Goal: Task Accomplishment & Management: Use online tool/utility

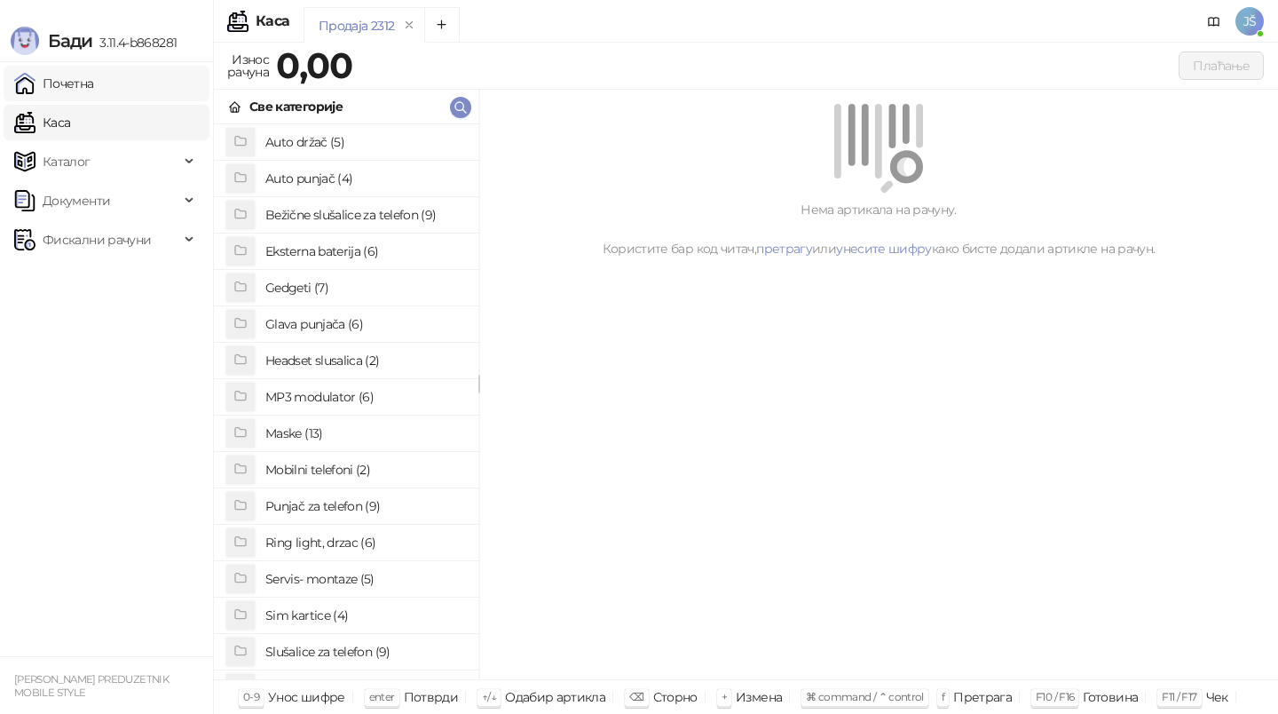
click at [94, 83] on link "Почетна" at bounding box center [54, 84] width 80 height 36
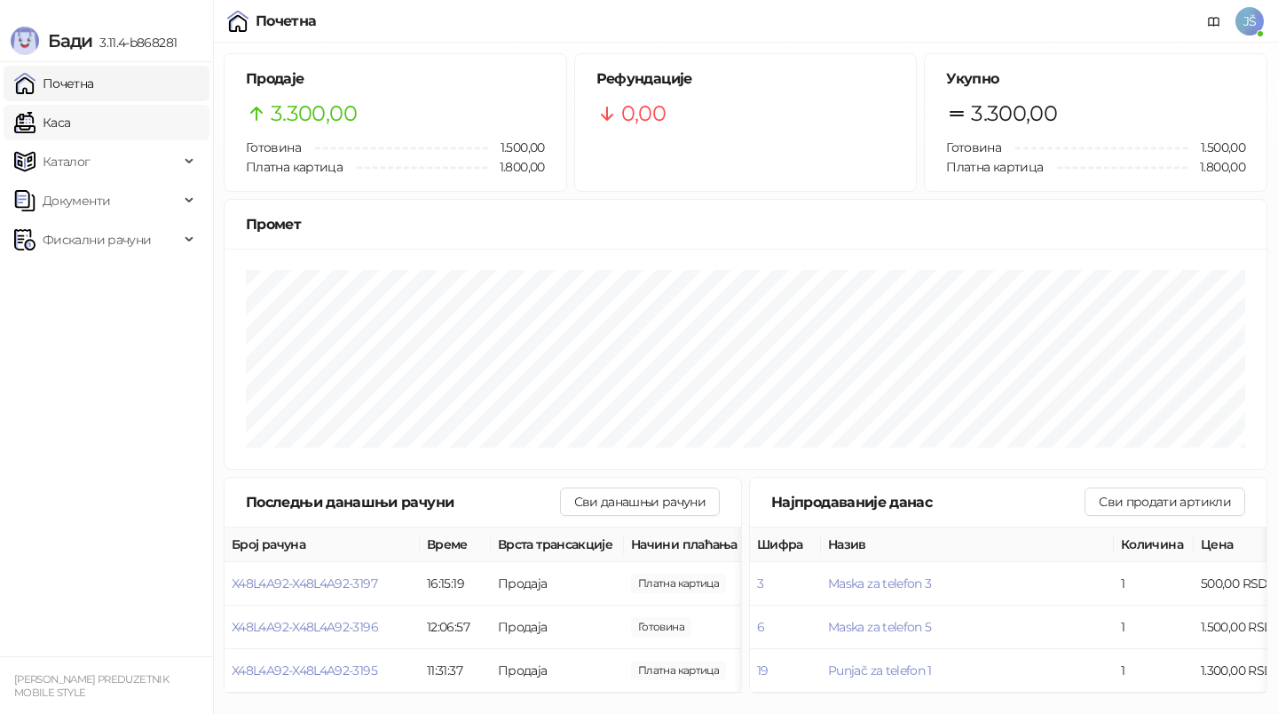
click at [60, 118] on link "Каса" at bounding box center [42, 123] width 56 height 36
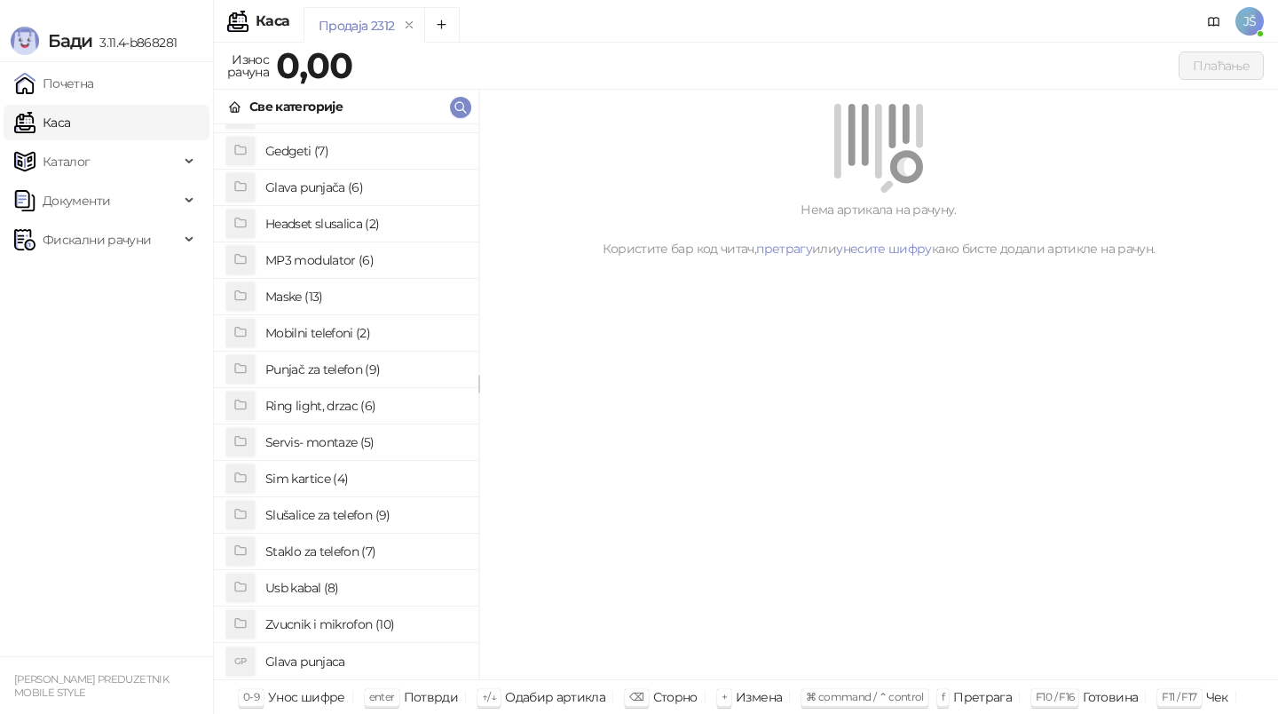
scroll to position [136, 0]
click at [331, 595] on h4 "Usb kabal (8)" at bounding box center [364, 588] width 199 height 28
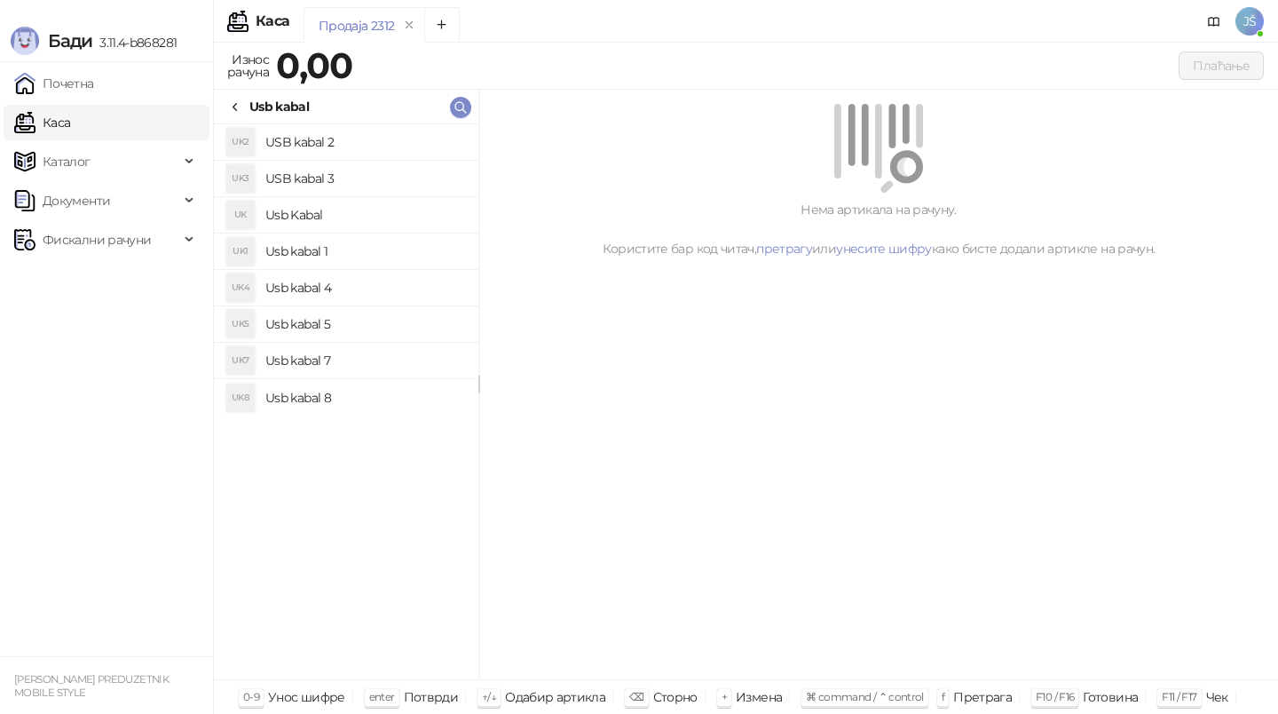
click at [378, 408] on h4 "Usb kabal 8" at bounding box center [364, 397] width 199 height 28
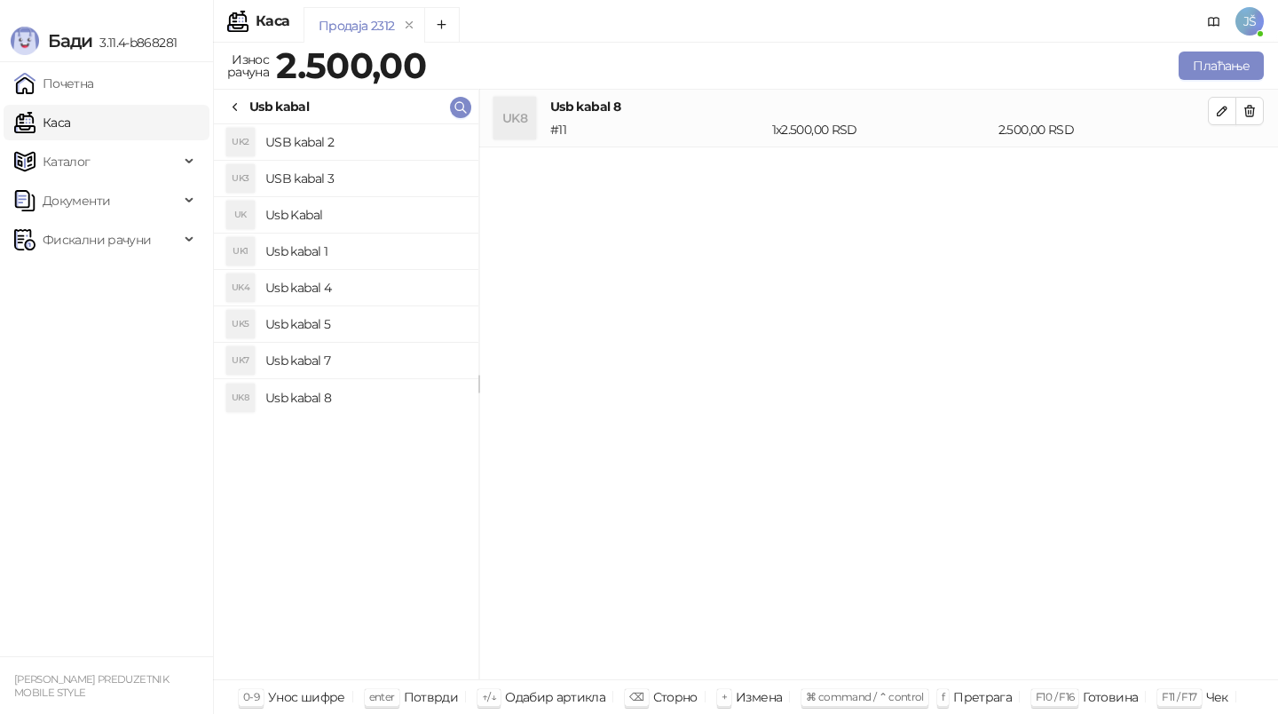
click at [361, 361] on h4 "Usb kabal 7" at bounding box center [364, 360] width 199 height 28
click at [1256, 110] on icon "button" at bounding box center [1250, 111] width 14 height 14
click at [1256, 162] on icon "button" at bounding box center [1250, 169] width 14 height 14
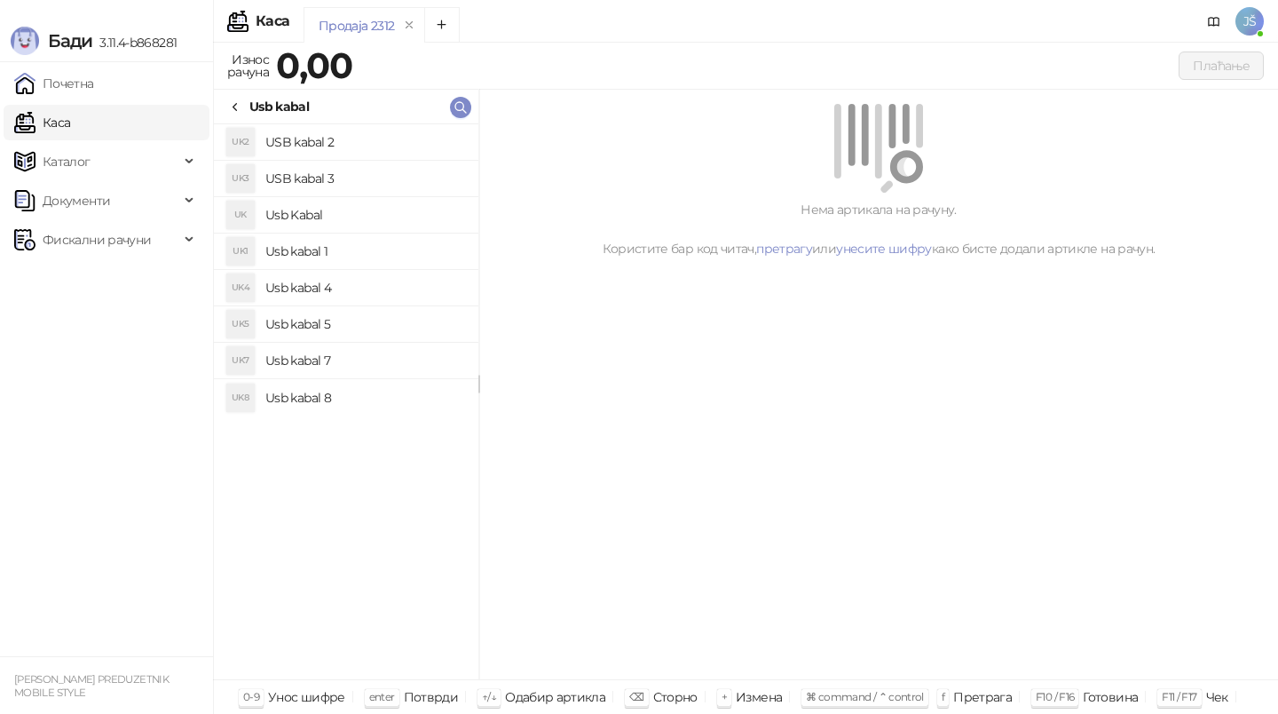
click at [328, 320] on h4 "Usb kabal 5" at bounding box center [364, 324] width 199 height 28
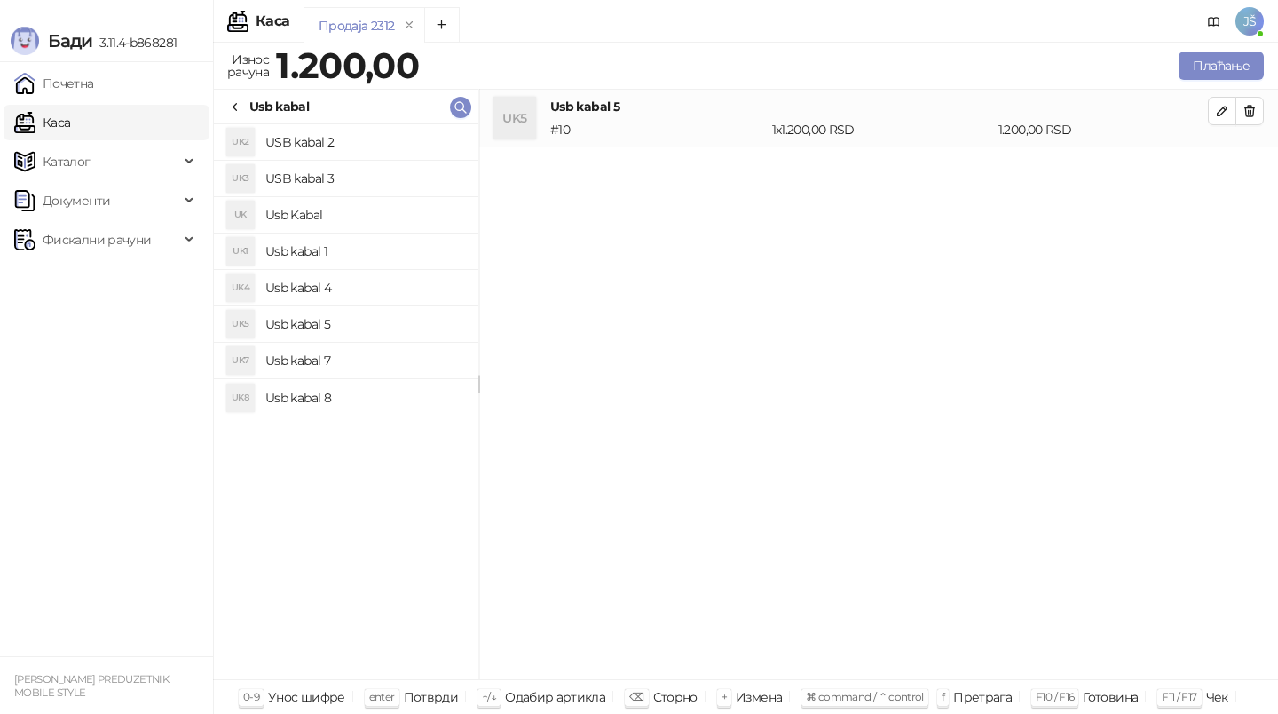
click at [374, 259] on h4 "Usb kabal 1" at bounding box center [364, 251] width 199 height 28
click at [1253, 109] on icon "button" at bounding box center [1250, 111] width 10 height 11
click at [1206, 71] on button "Плаћање" at bounding box center [1221, 65] width 85 height 28
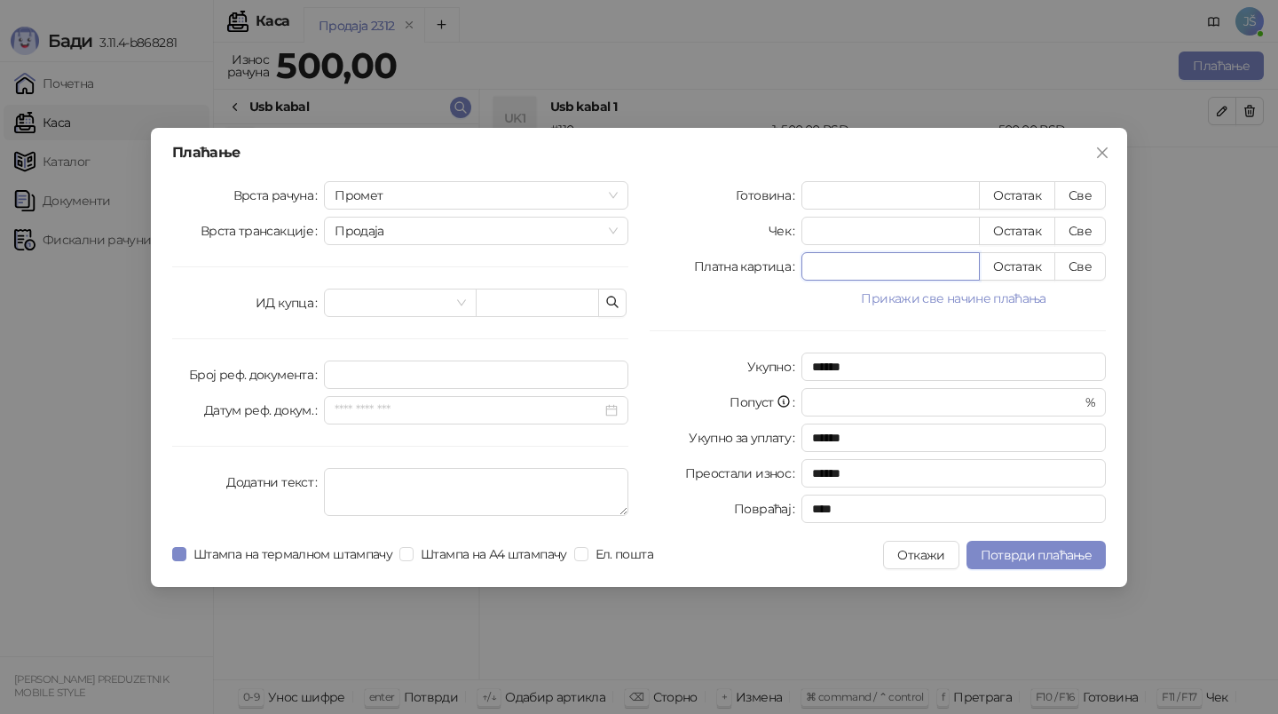
click at [959, 269] on input "*" at bounding box center [890, 266] width 177 height 27
click at [1079, 264] on button "Све" at bounding box center [1080, 266] width 51 height 28
type input "***"
type input "****"
click at [1005, 551] on span "Потврди плаћање" at bounding box center [1036, 555] width 111 height 16
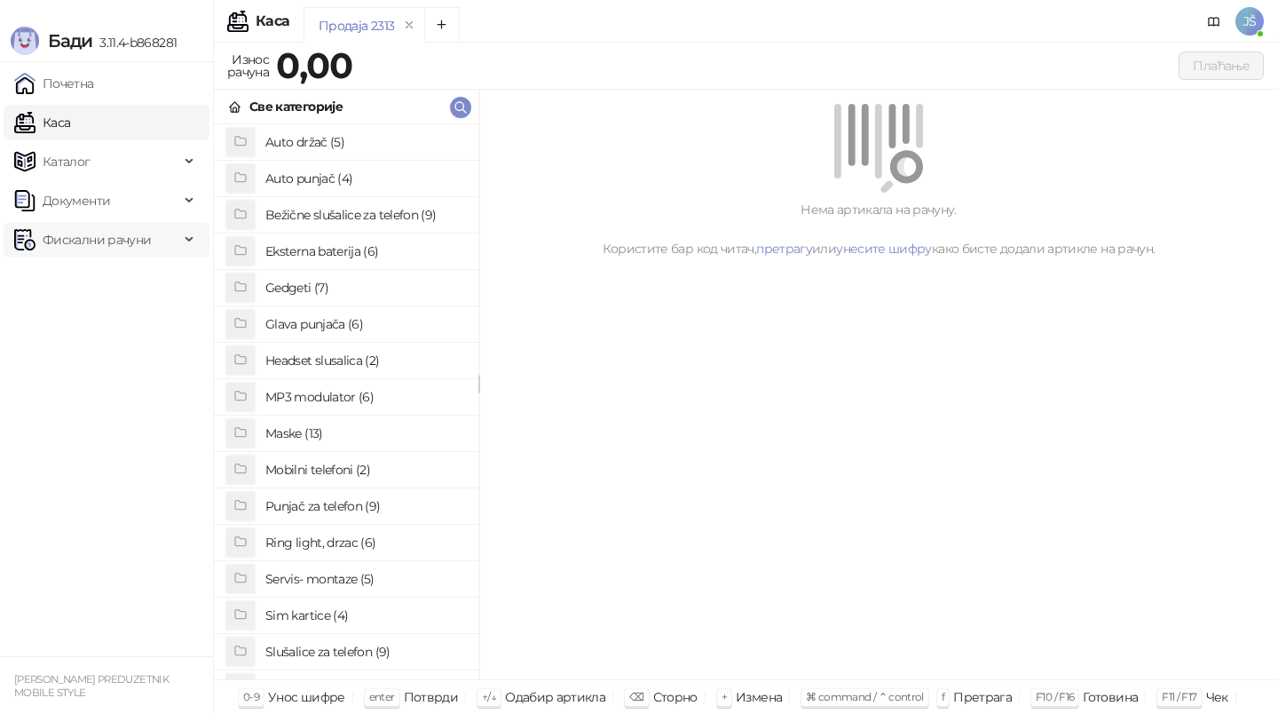
click at [108, 248] on span "Фискални рачуни" at bounding box center [97, 240] width 108 height 36
click at [115, 312] on link "По данима" at bounding box center [68, 318] width 94 height 36
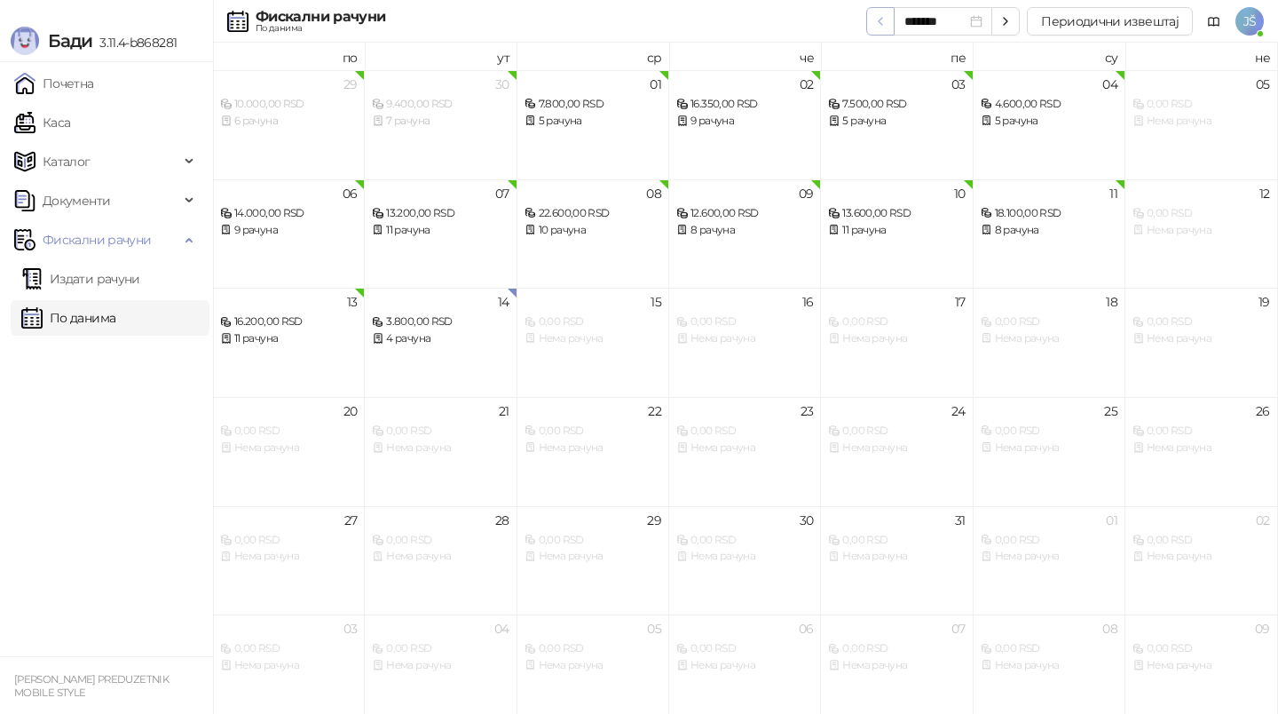
click at [888, 17] on icon "button" at bounding box center [881, 21] width 14 height 14
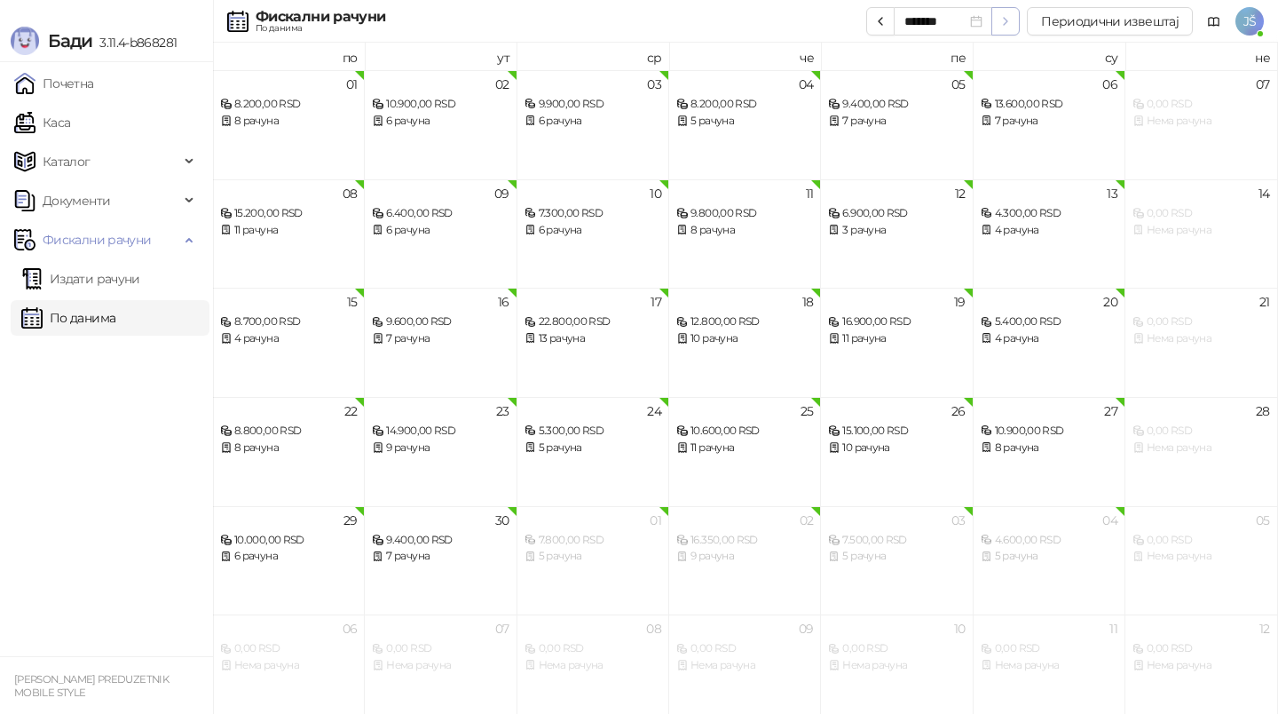
click at [1017, 21] on button "button" at bounding box center [1006, 21] width 28 height 28
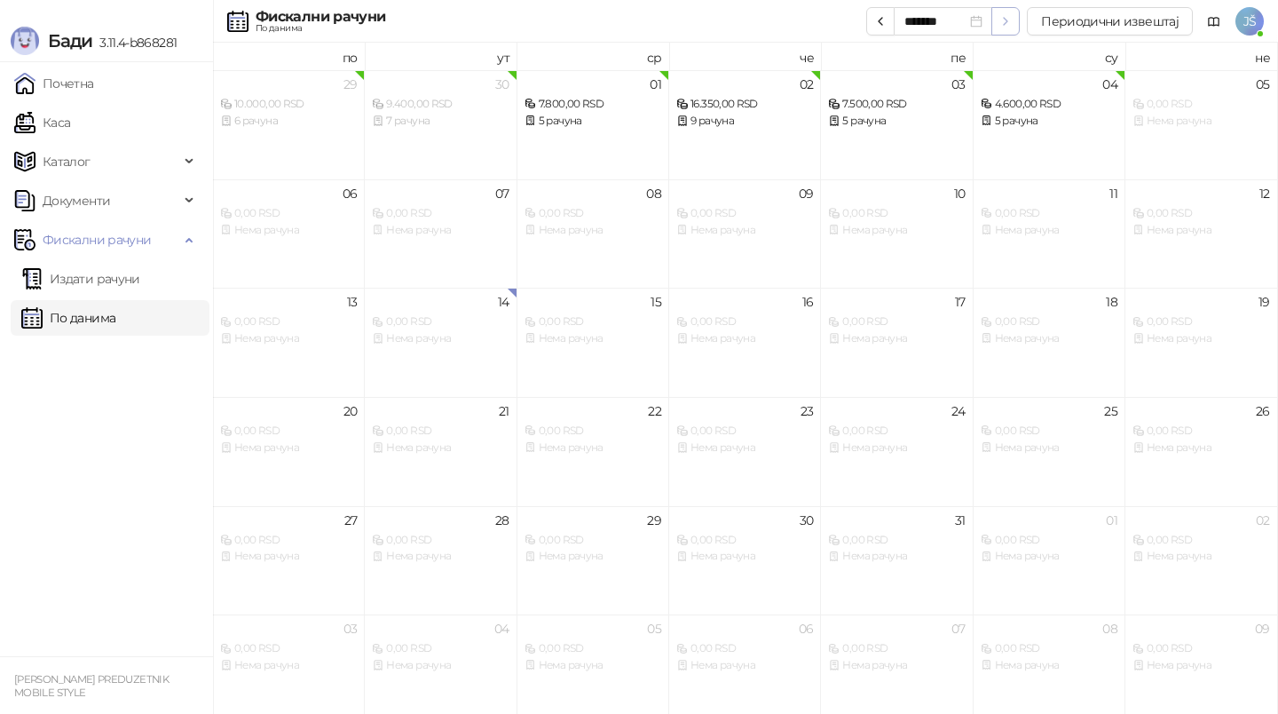
type input "*******"
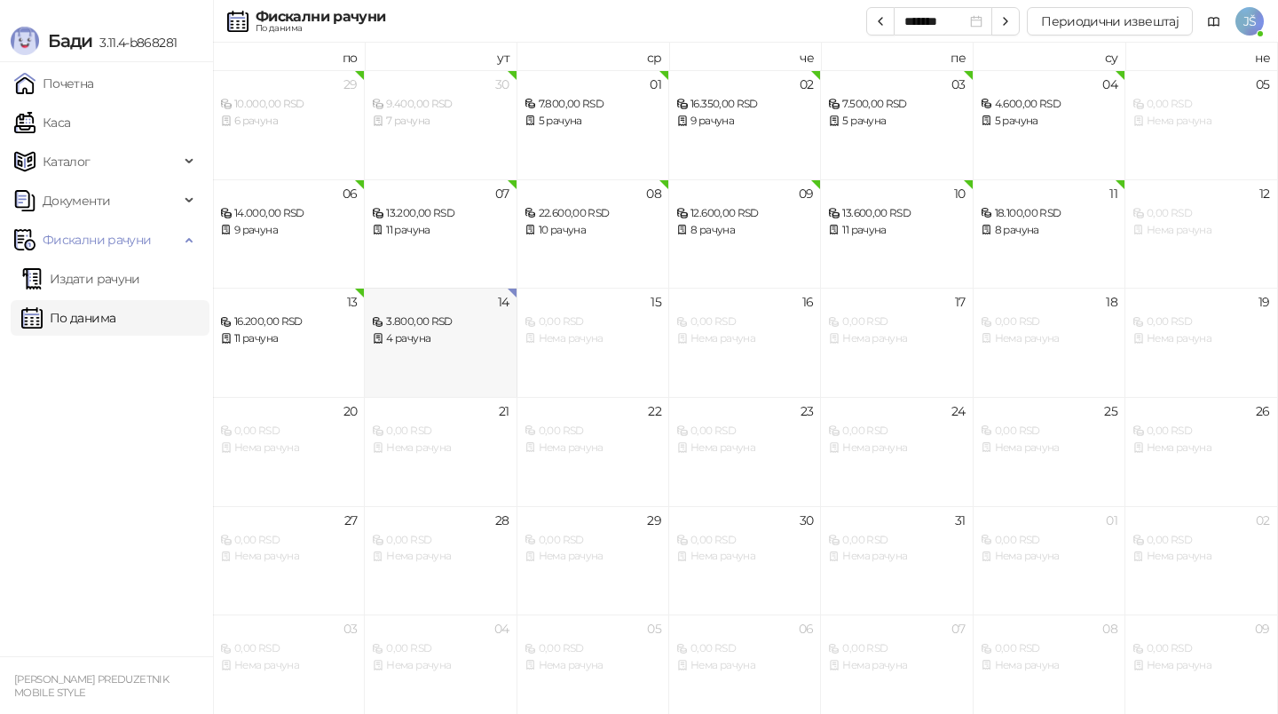
click at [406, 351] on div "14 3.800,00 RSD 4 рачуна" at bounding box center [441, 342] width 152 height 109
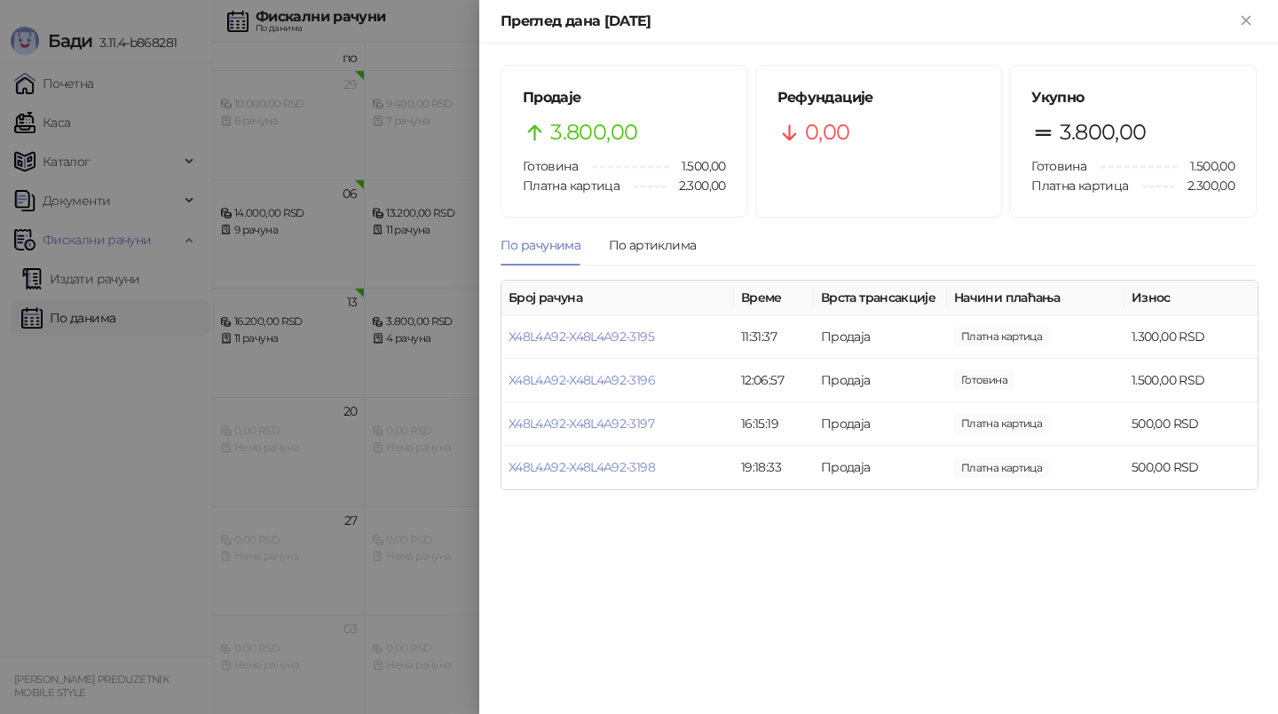
click at [77, 632] on div at bounding box center [639, 357] width 1278 height 714
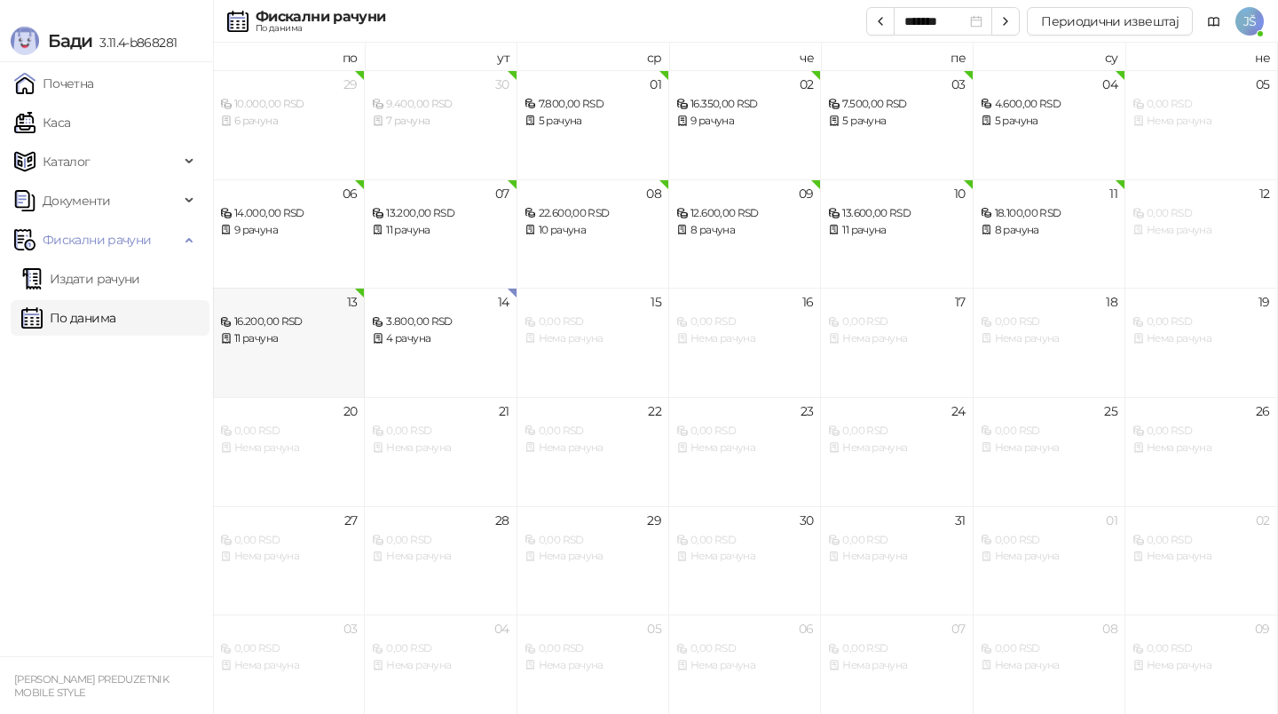
click at [245, 335] on div "11 рачуна" at bounding box center [288, 338] width 137 height 17
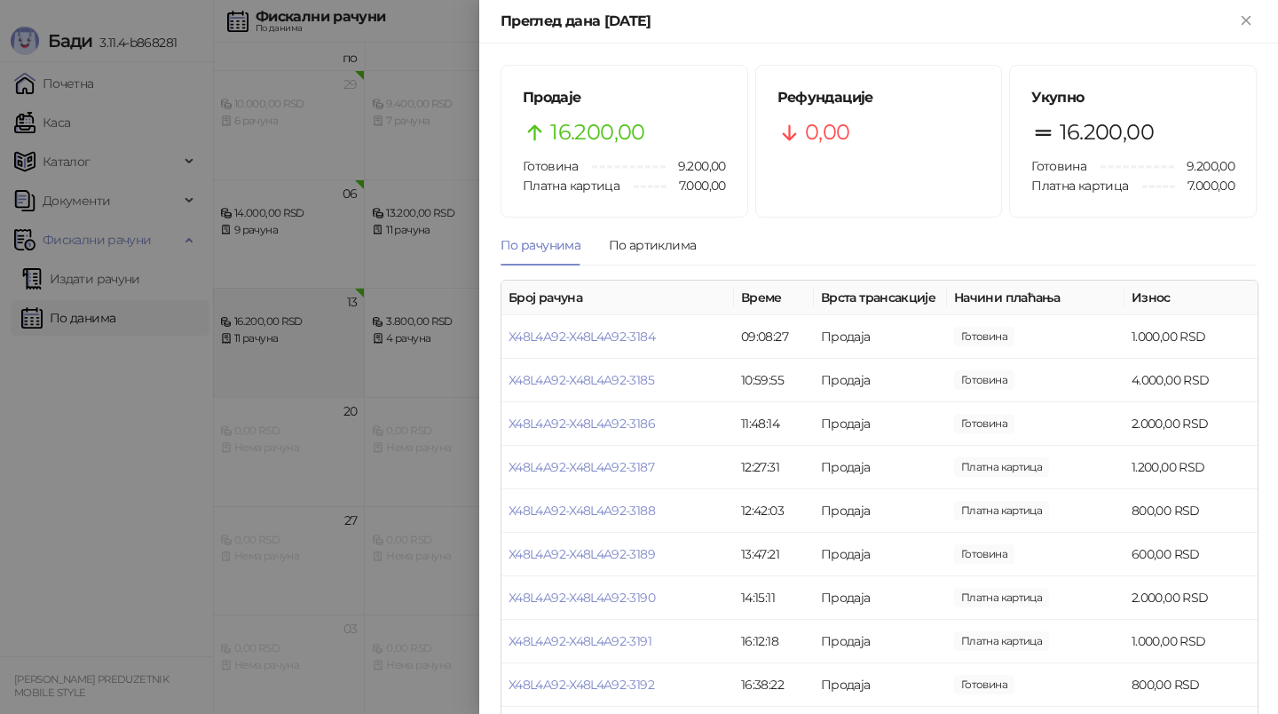
click at [245, 335] on div at bounding box center [639, 357] width 1278 height 714
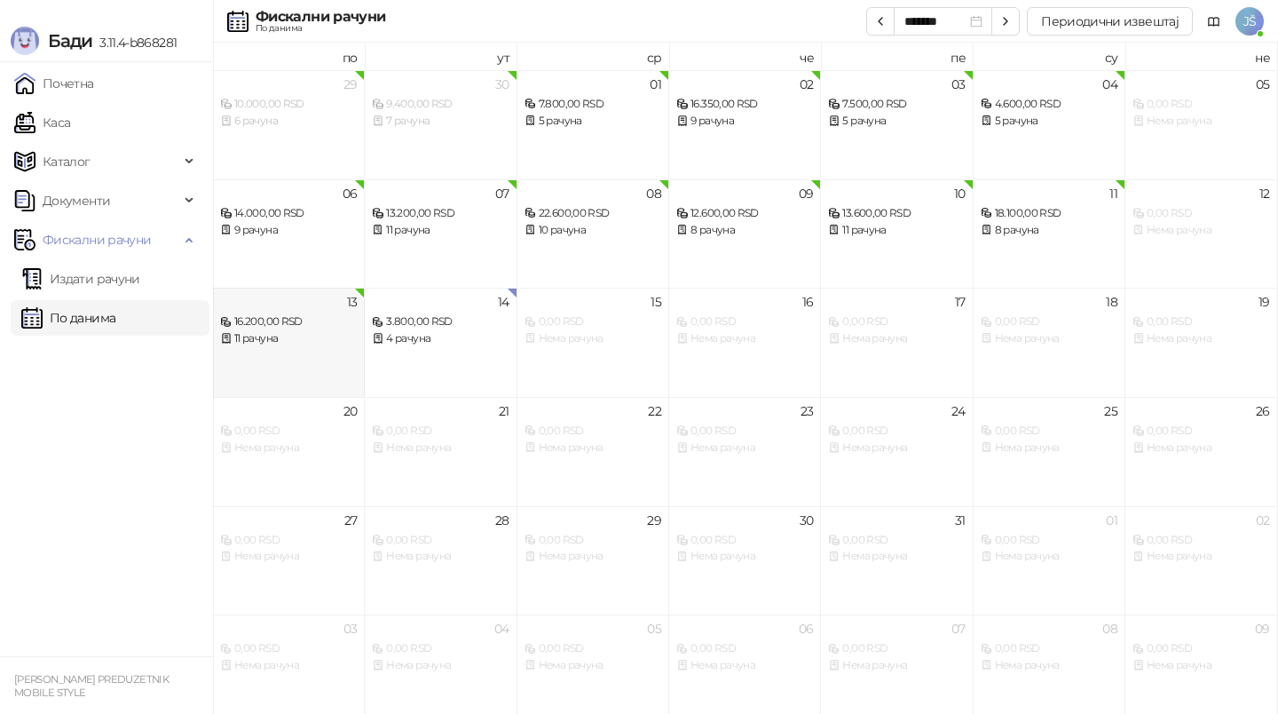
click at [259, 344] on div "11 рачуна" at bounding box center [288, 338] width 137 height 17
